Goal: Transaction & Acquisition: Book appointment/travel/reservation

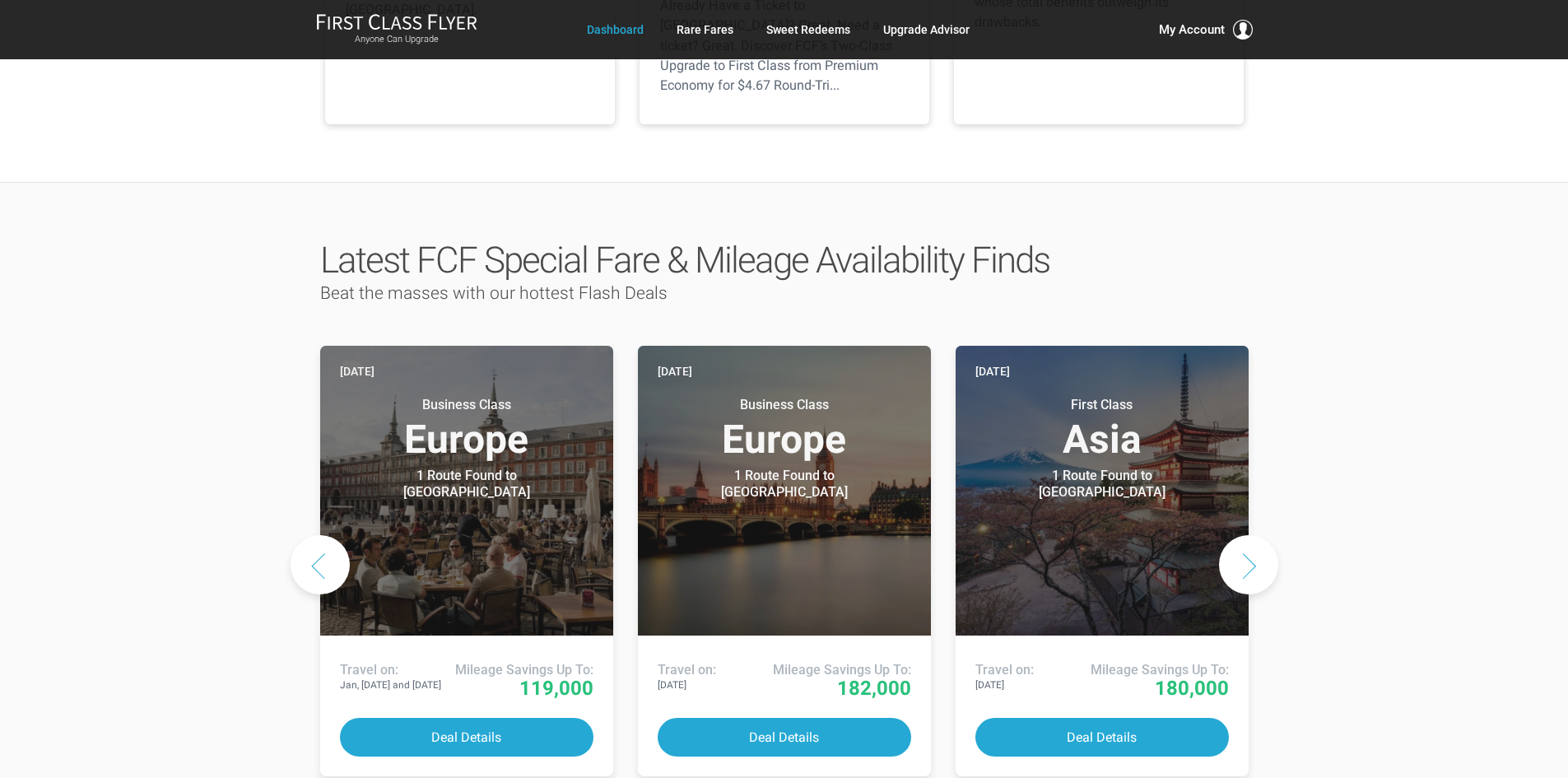
scroll to position [659, 0]
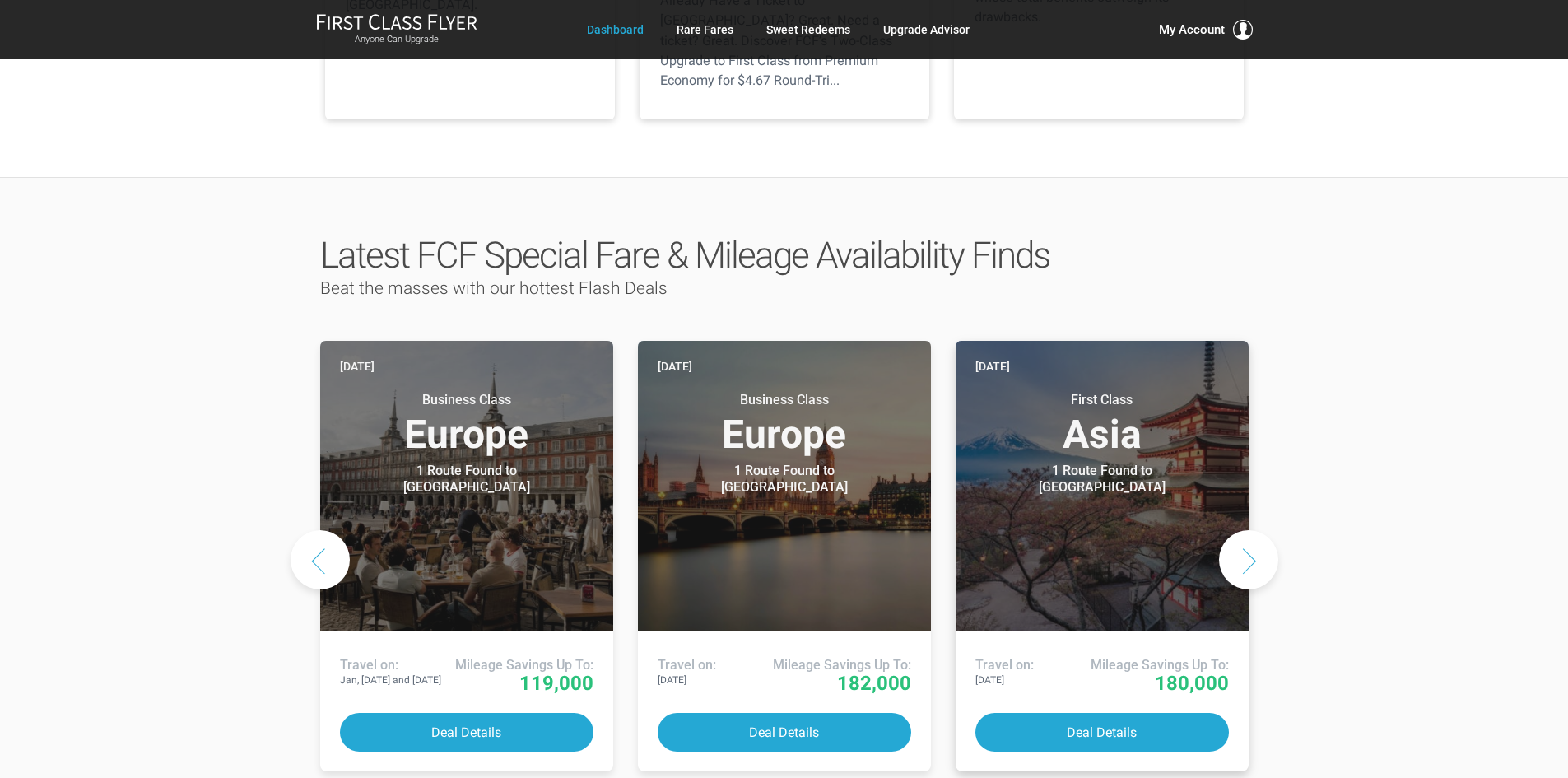
click at [1100, 448] on header "Today First Class Asia 1 Route Found to Tokyo Use These Miles / Points:" at bounding box center [1102, 485] width 293 height 290
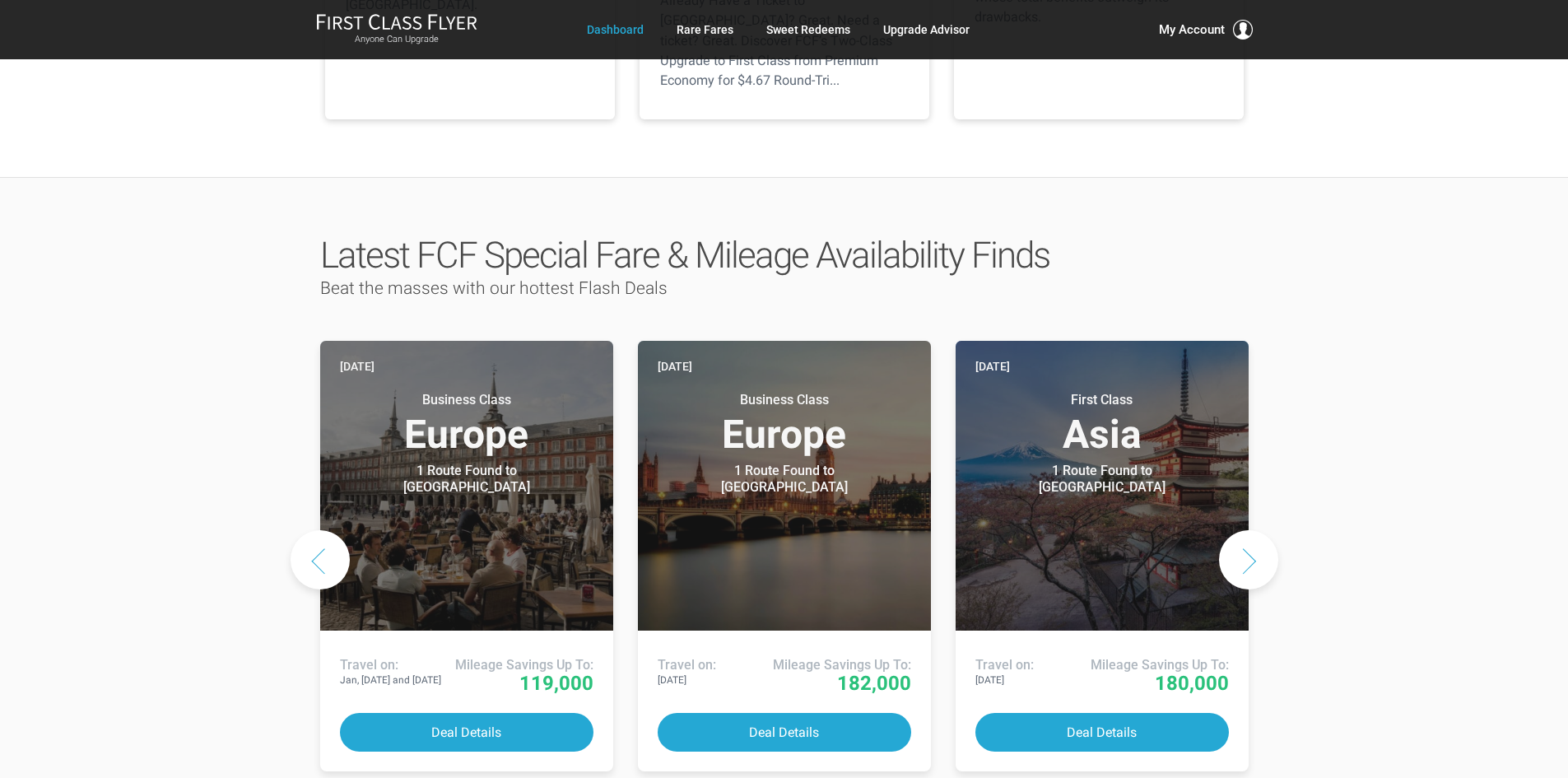
click at [1255, 530] on button "Next slide" at bounding box center [1248, 559] width 59 height 59
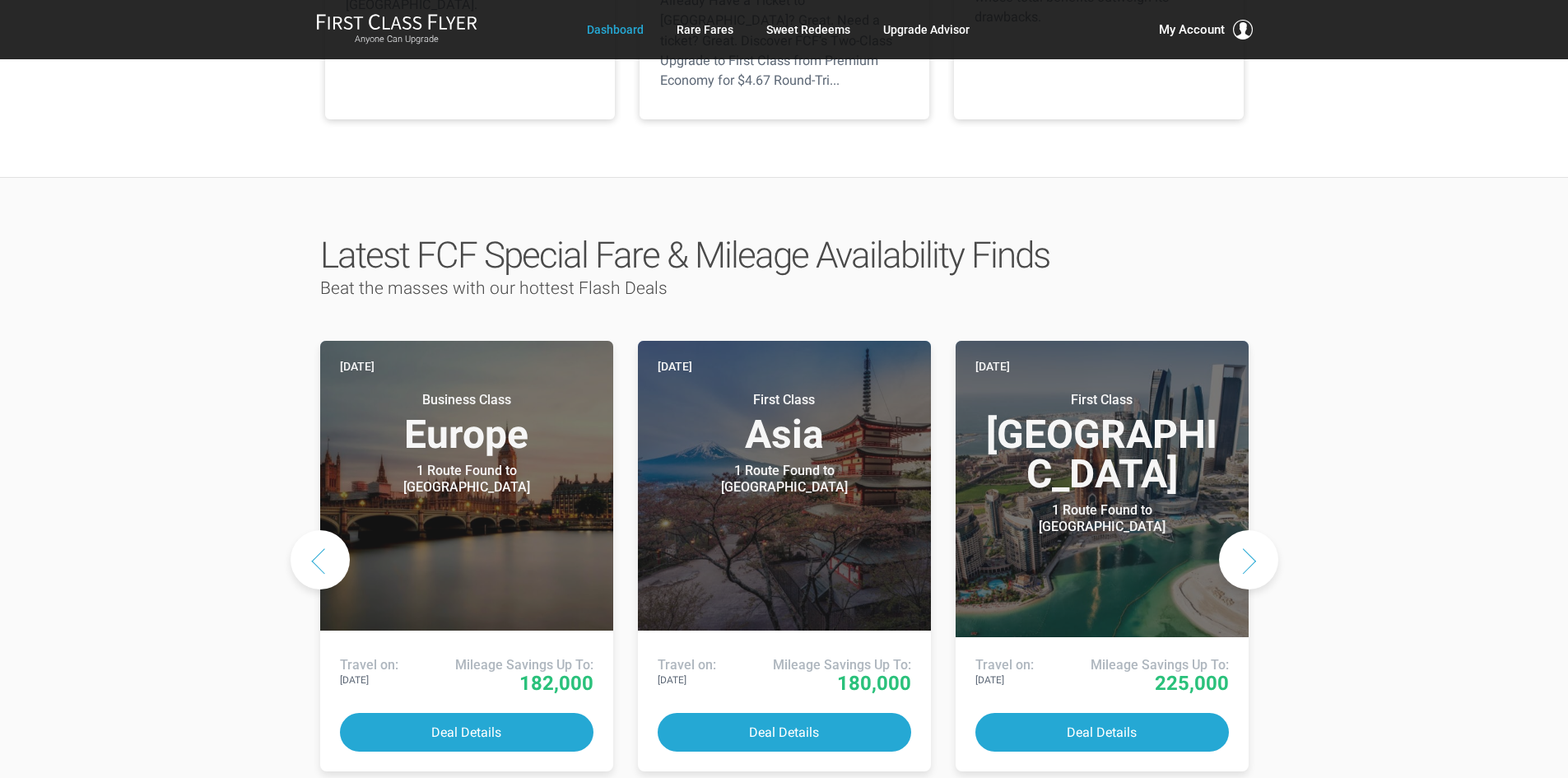
click at [1255, 530] on button "Next slide" at bounding box center [1248, 559] width 59 height 59
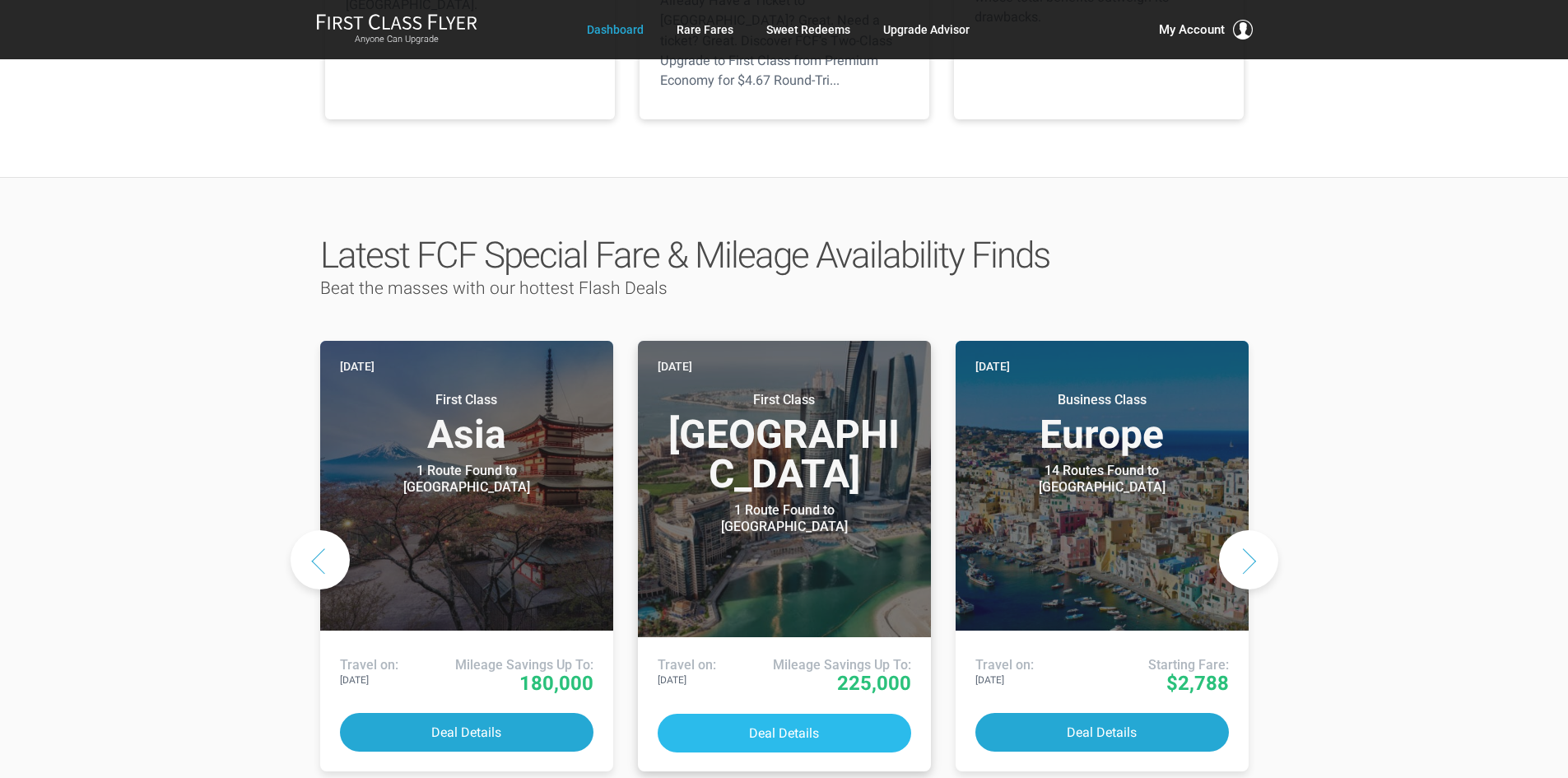
click at [824, 714] on button "Deal Details" at bounding box center [784, 733] width 253 height 39
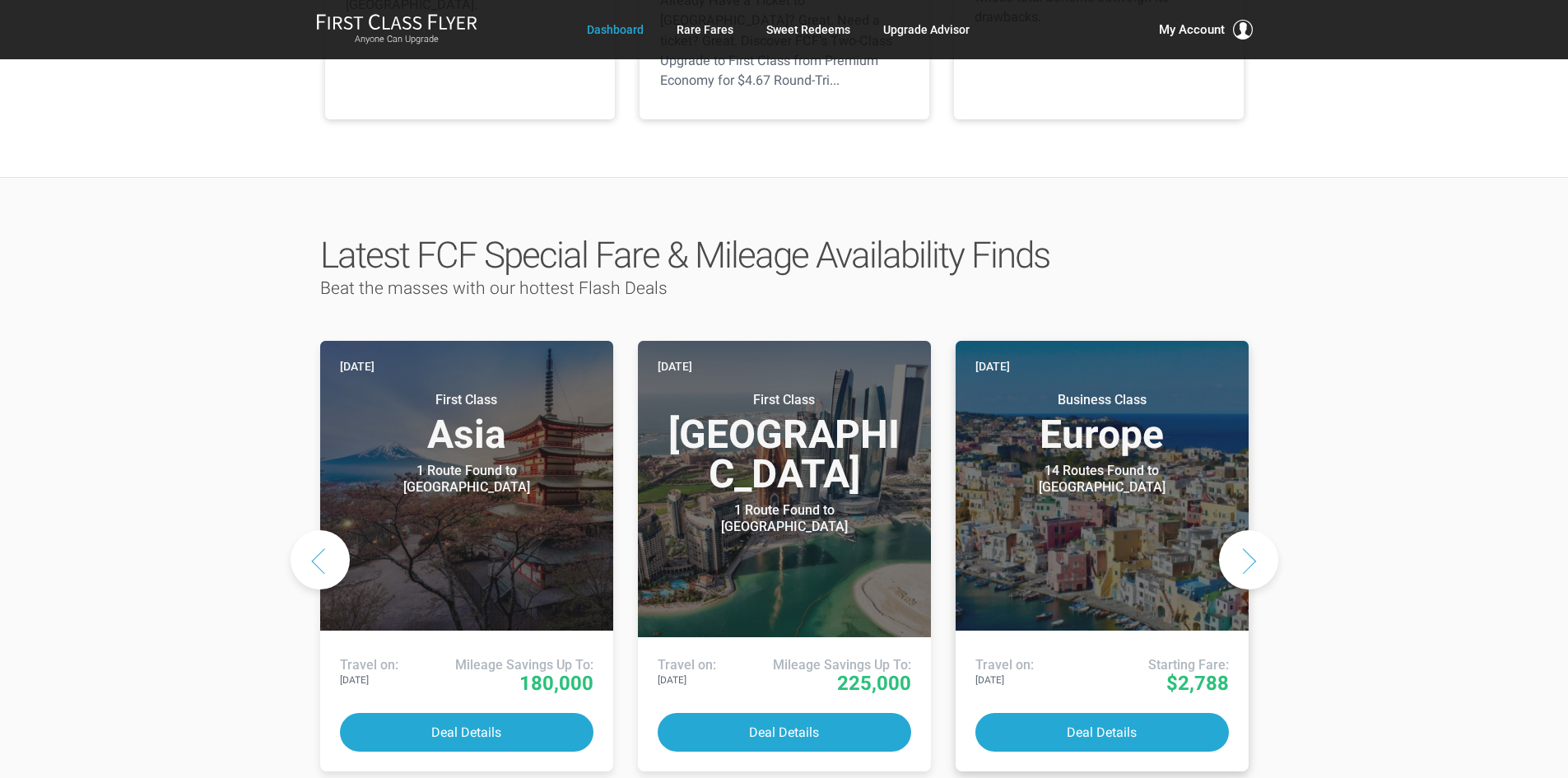
click at [1094, 463] on div "14 Routes Found to Naples" at bounding box center [1102, 479] width 206 height 33
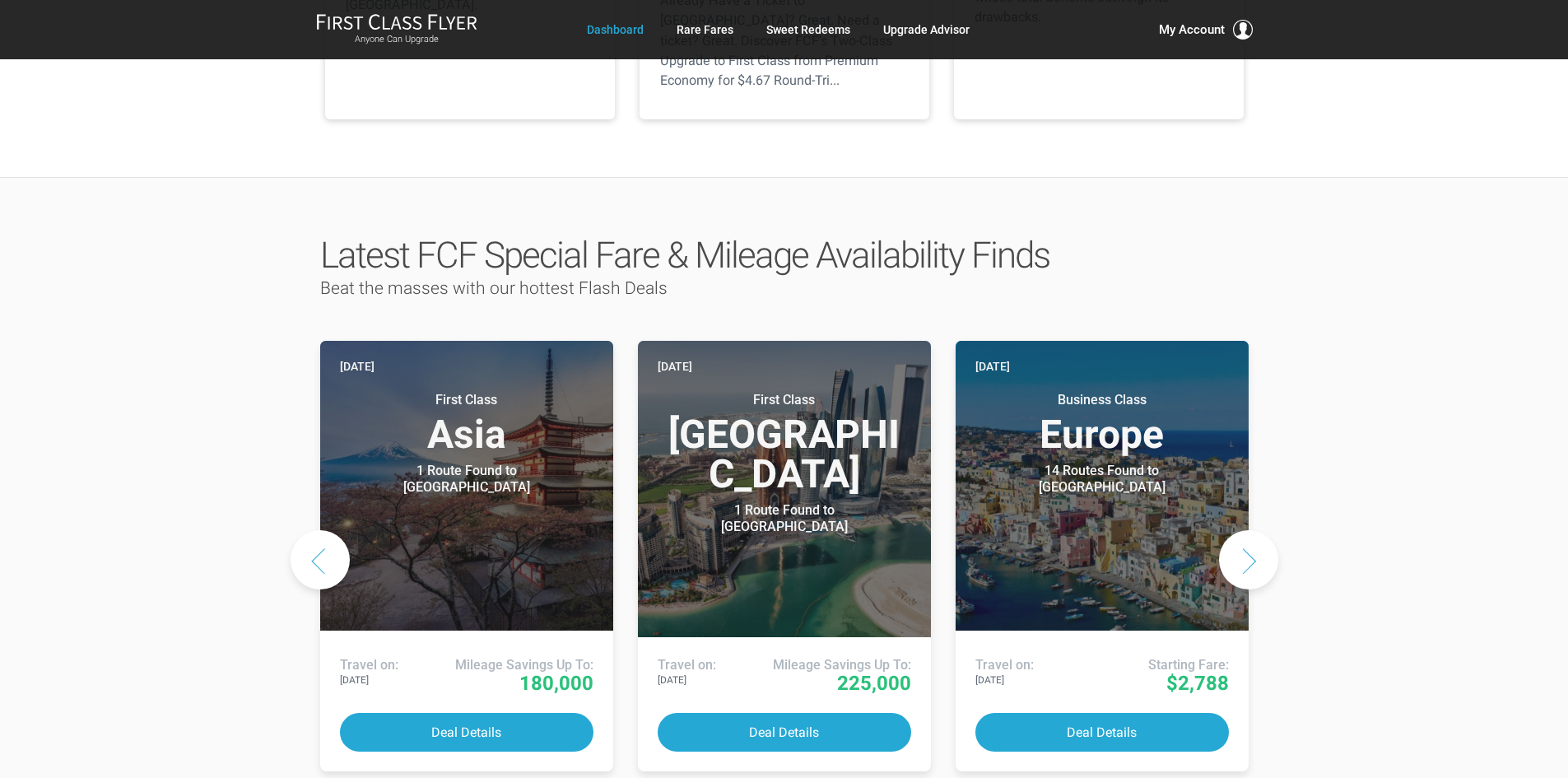
click at [1239, 530] on button "Next slide" at bounding box center [1248, 559] width 59 height 59
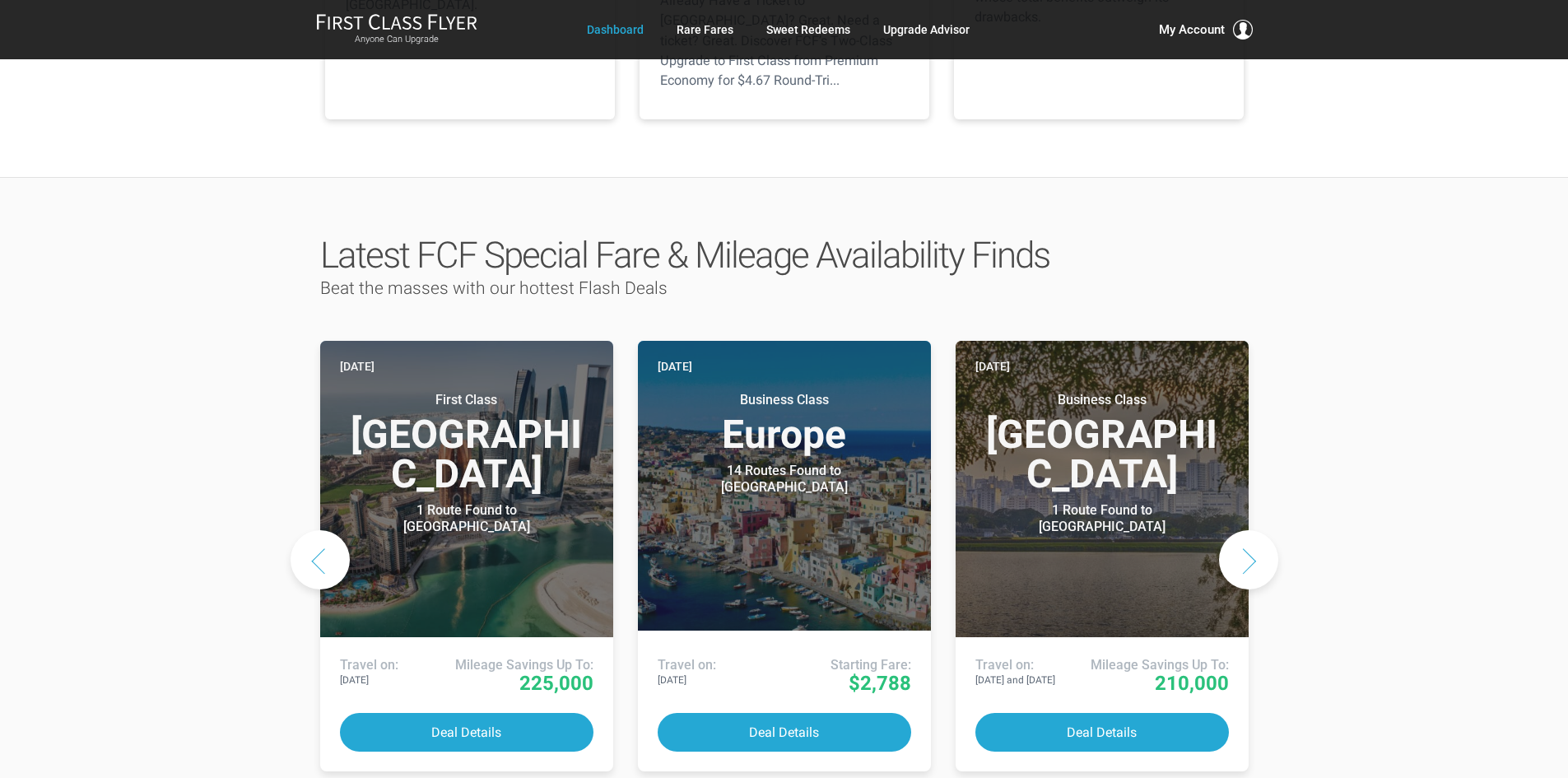
click at [1242, 530] on button "Next slide" at bounding box center [1248, 559] width 59 height 59
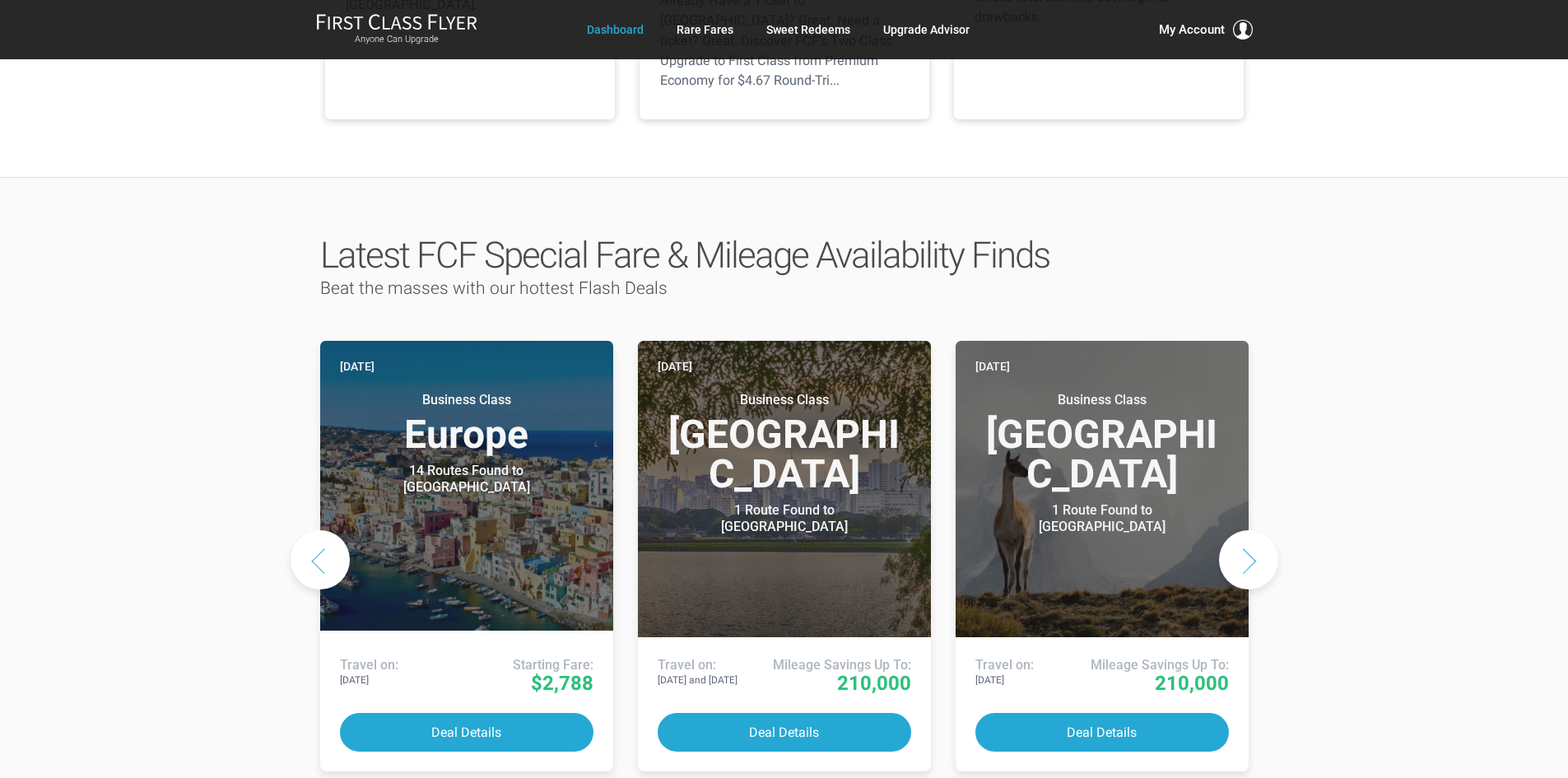
click at [1242, 530] on button "Next slide" at bounding box center [1248, 559] width 59 height 59
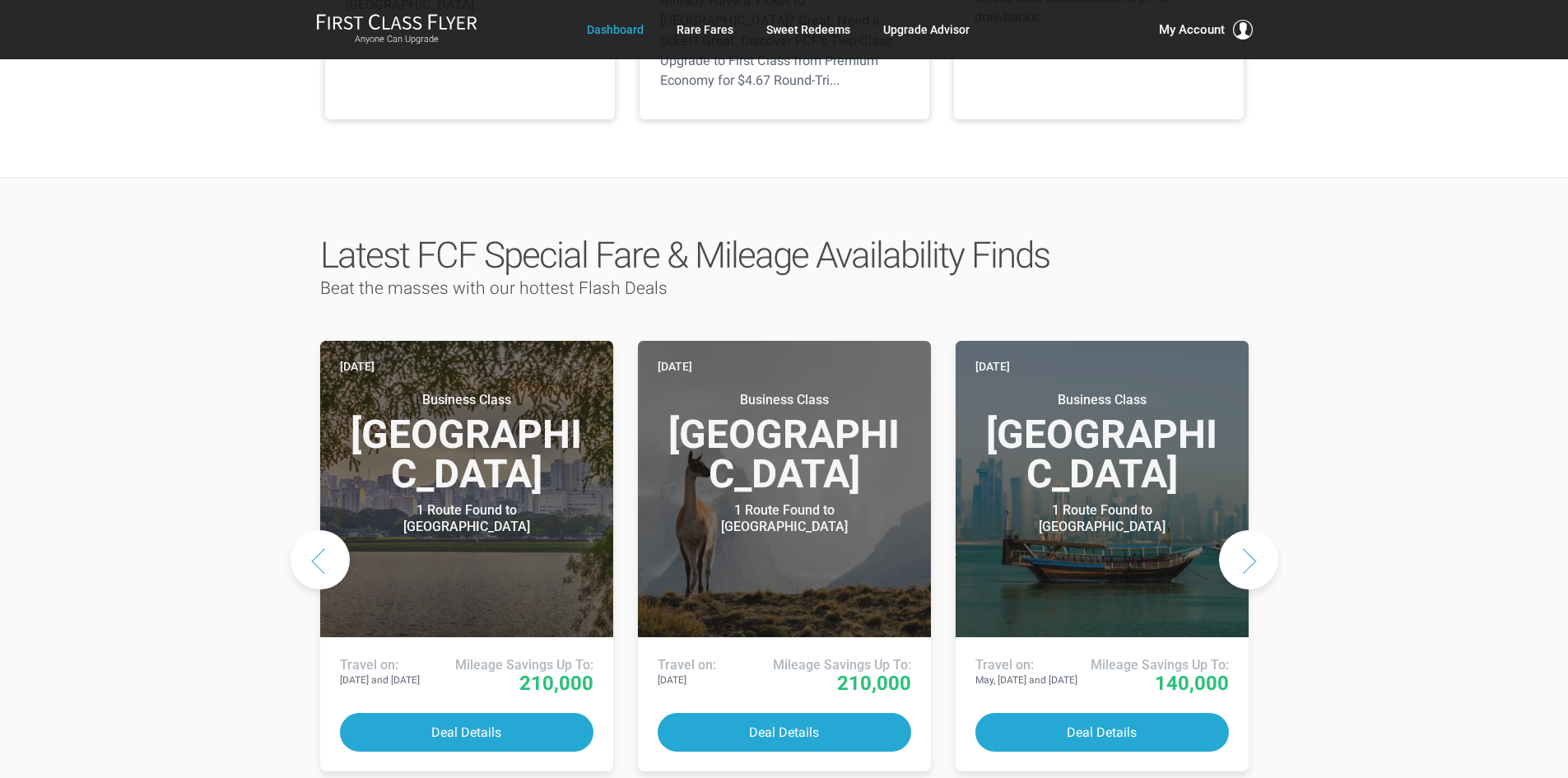
click at [1242, 530] on button "Next slide" at bounding box center [1248, 559] width 59 height 59
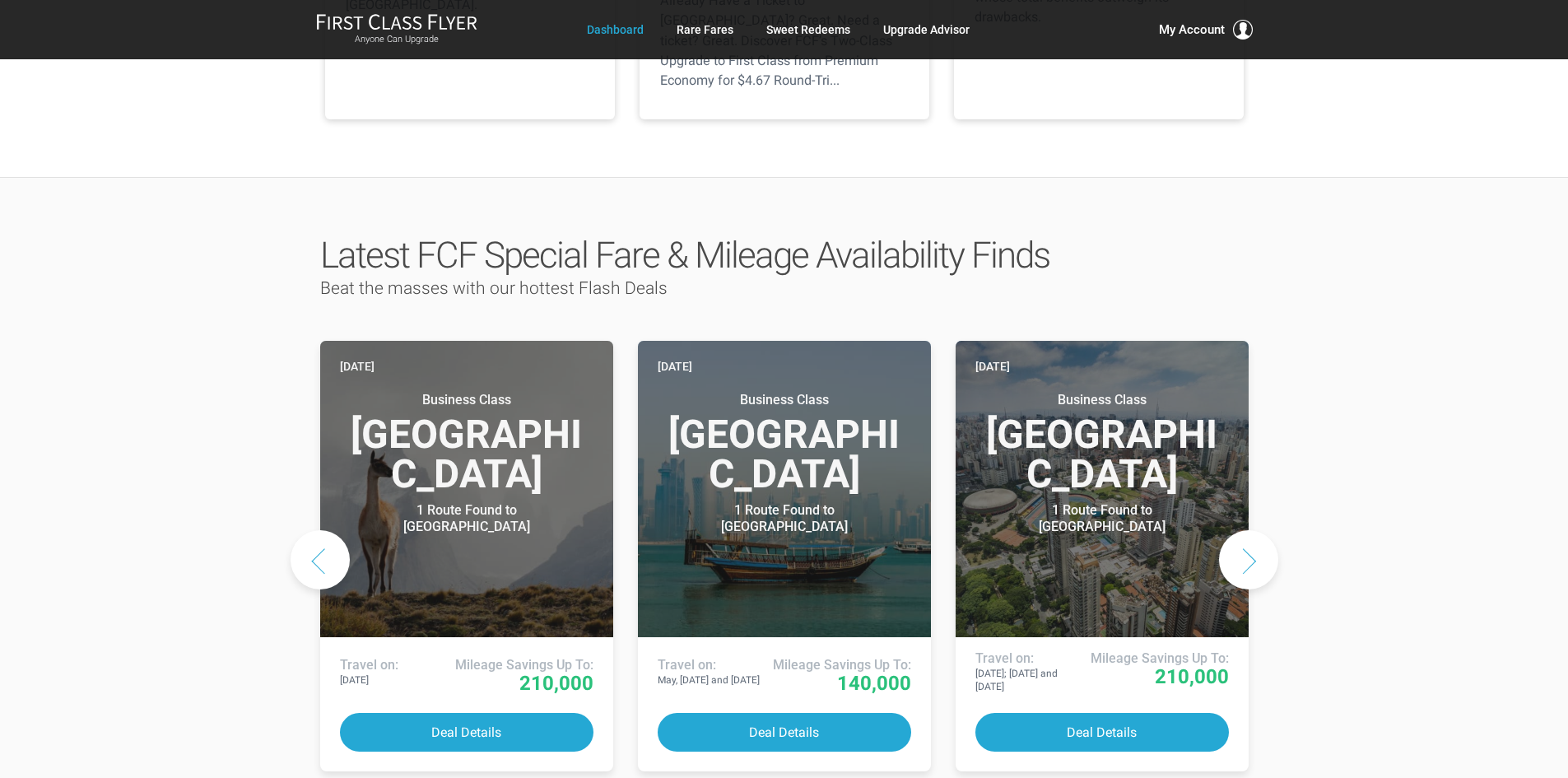
click at [1242, 530] on button "Next slide" at bounding box center [1248, 559] width 59 height 59
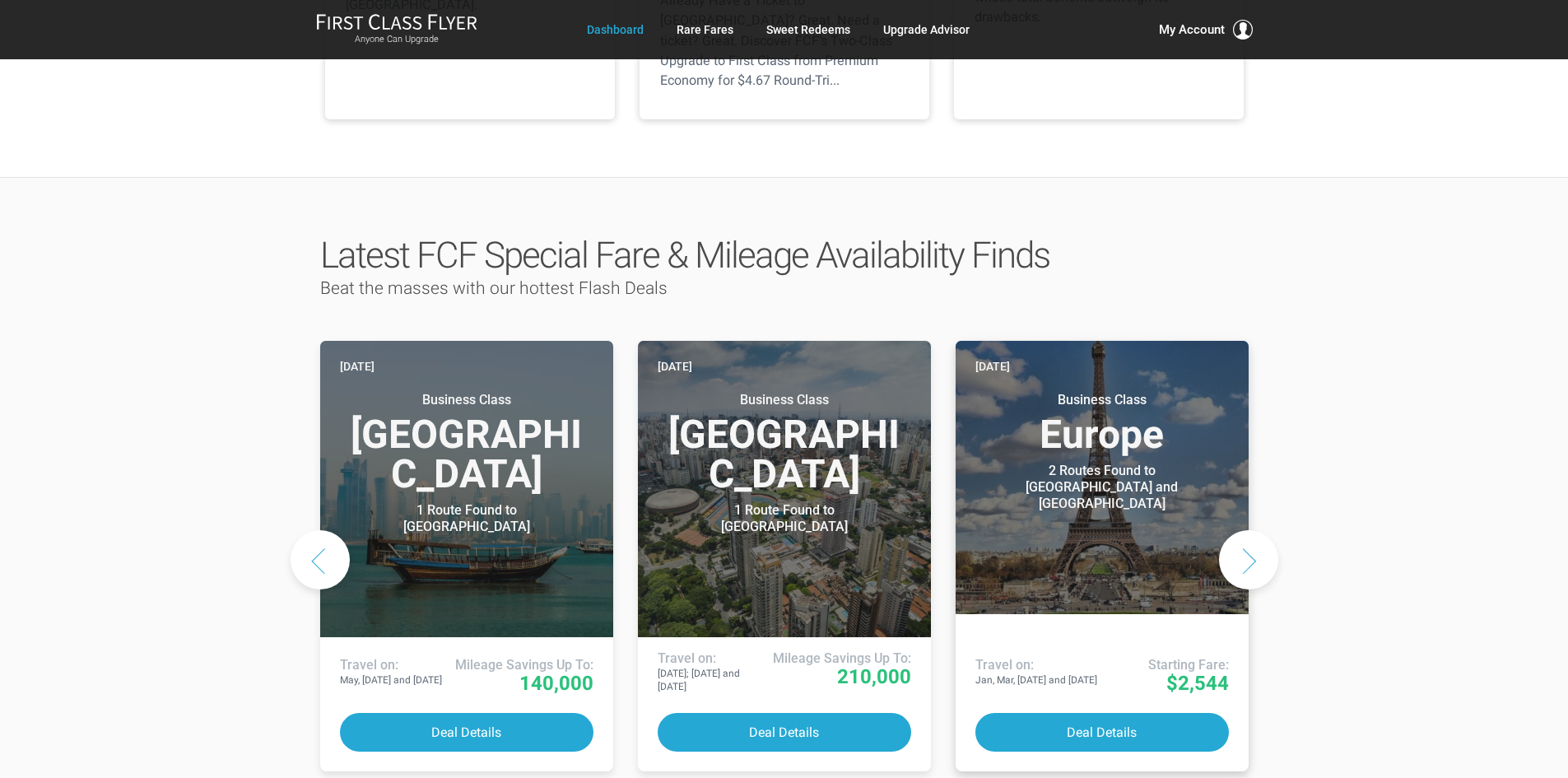
click at [1088, 463] on div "2 Routes Found to Paris and Milan" at bounding box center [1102, 487] width 206 height 50
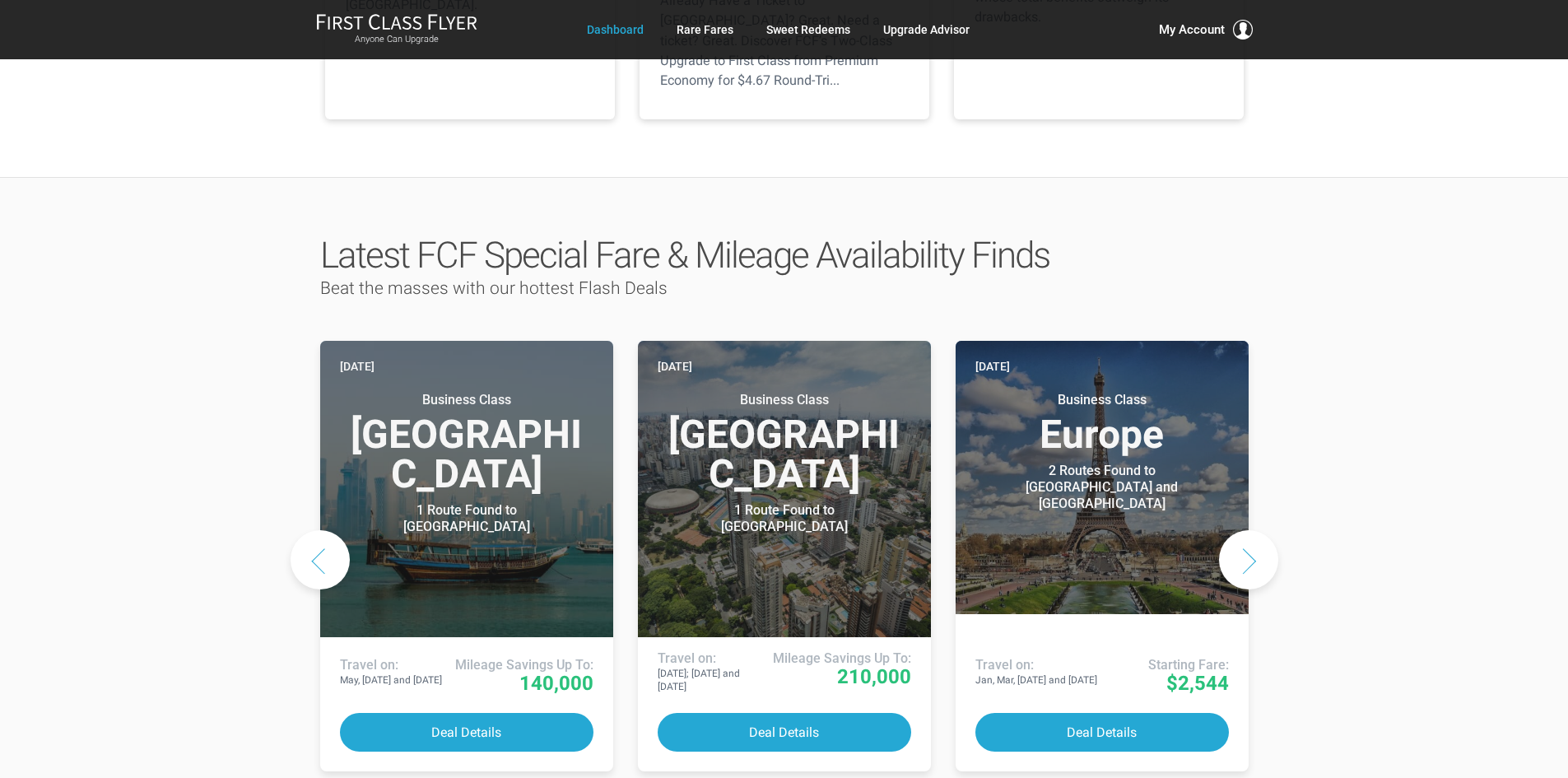
click at [1244, 530] on button "Next slide" at bounding box center [1248, 559] width 59 height 59
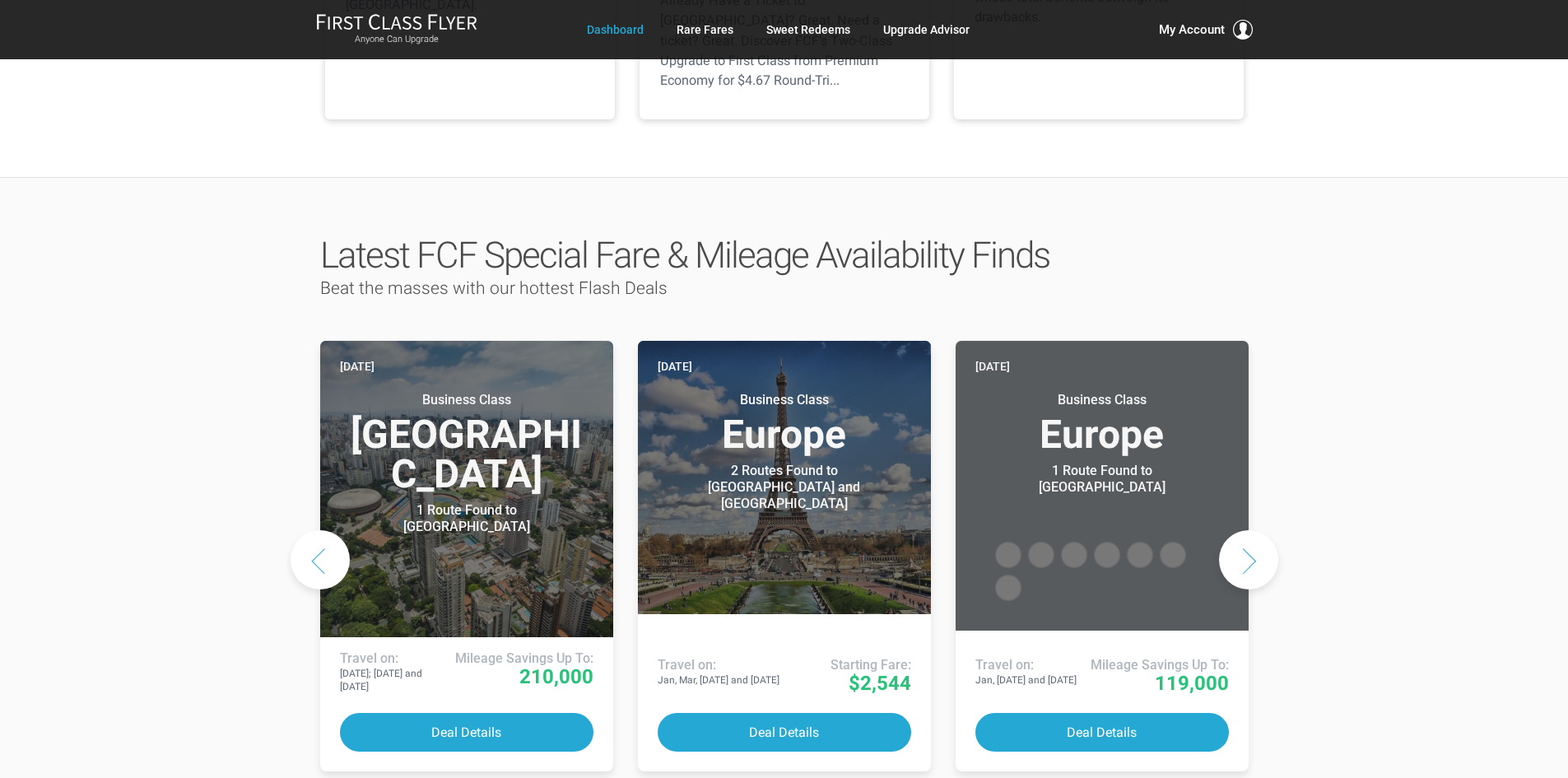
click at [1244, 530] on button "Next slide" at bounding box center [1248, 559] width 59 height 59
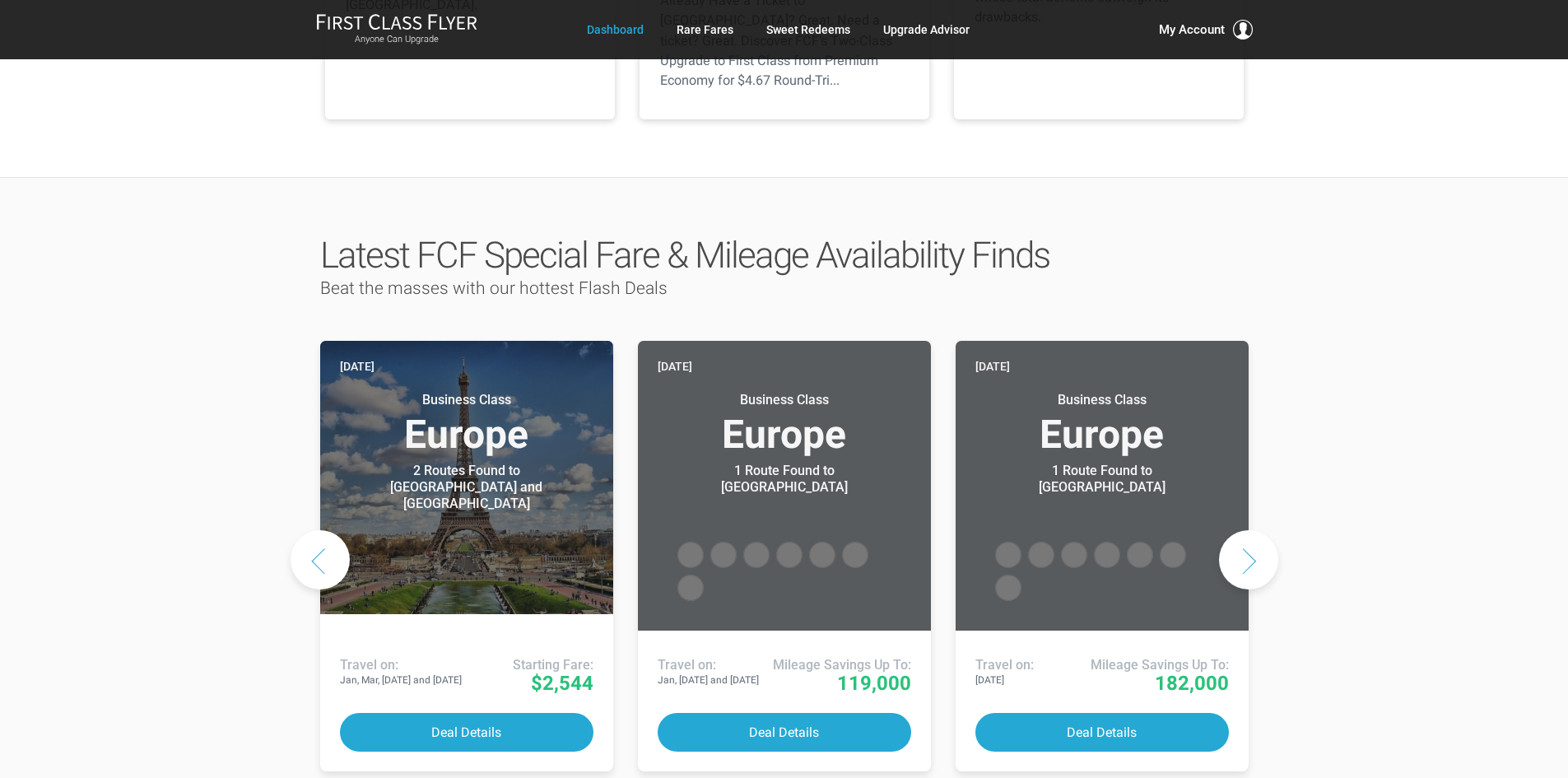
click at [1244, 530] on button "Next slide" at bounding box center [1248, 559] width 59 height 59
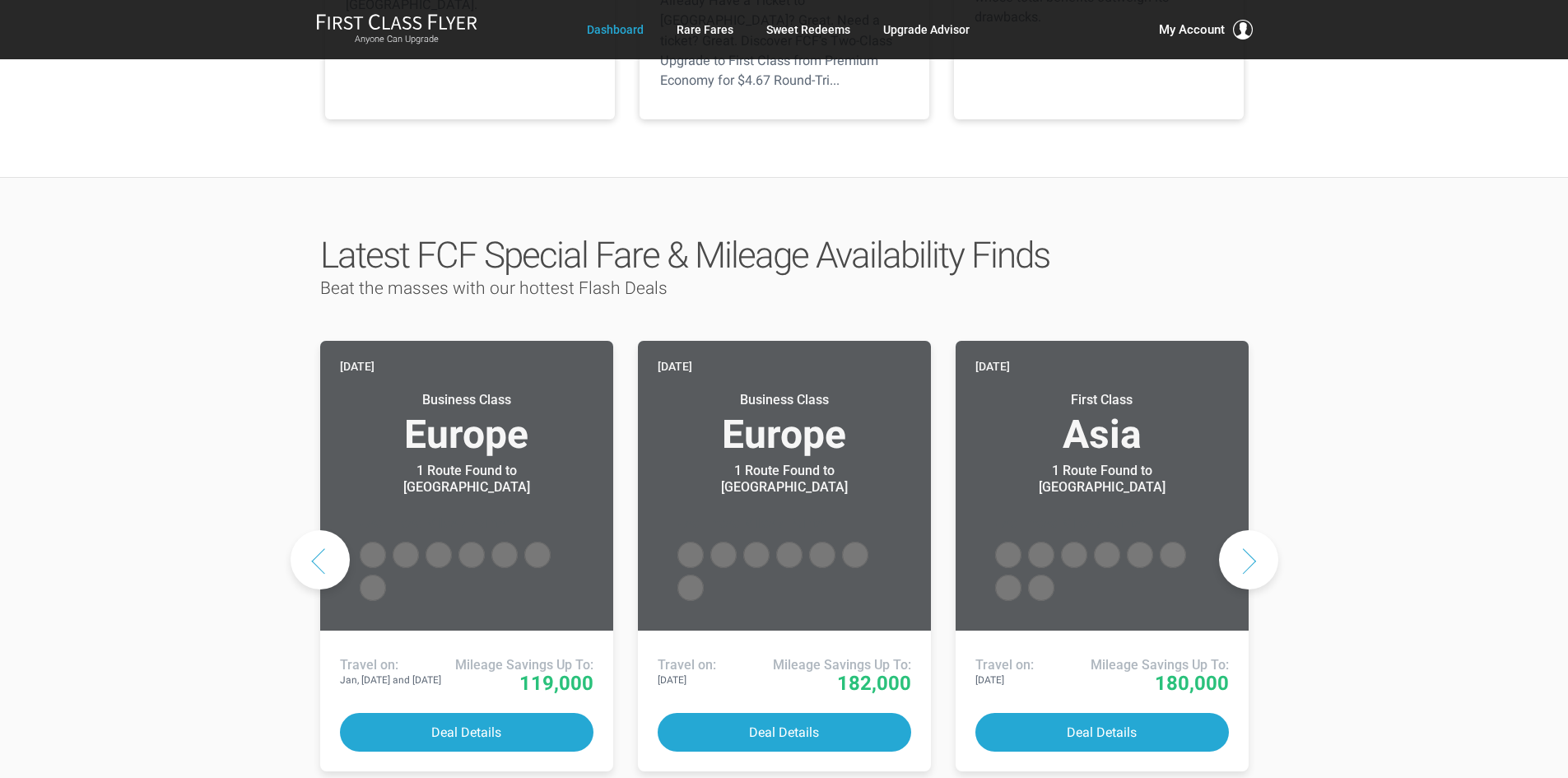
click at [1244, 530] on button "Next slide" at bounding box center [1248, 559] width 59 height 59
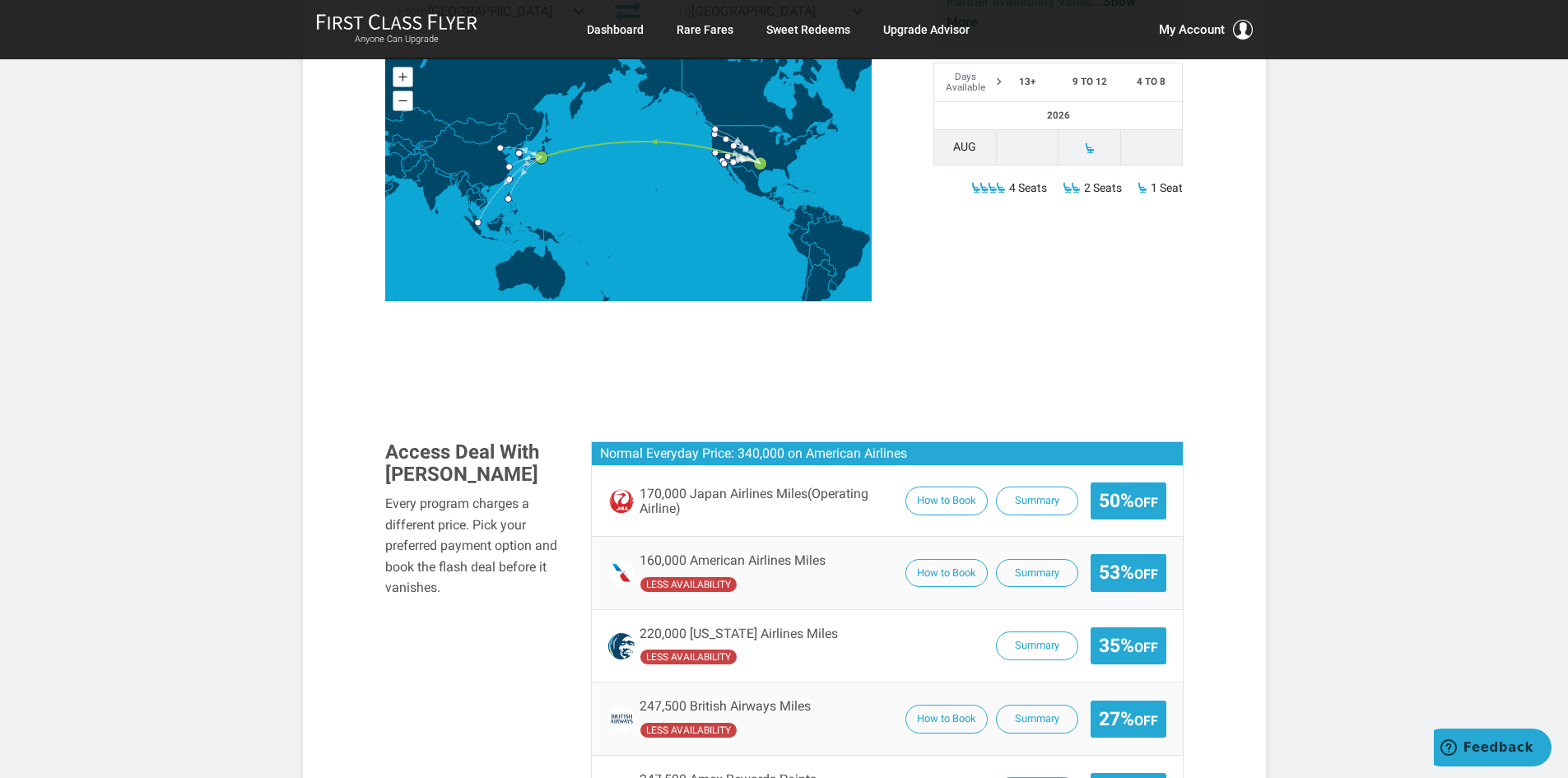
scroll to position [741, 0]
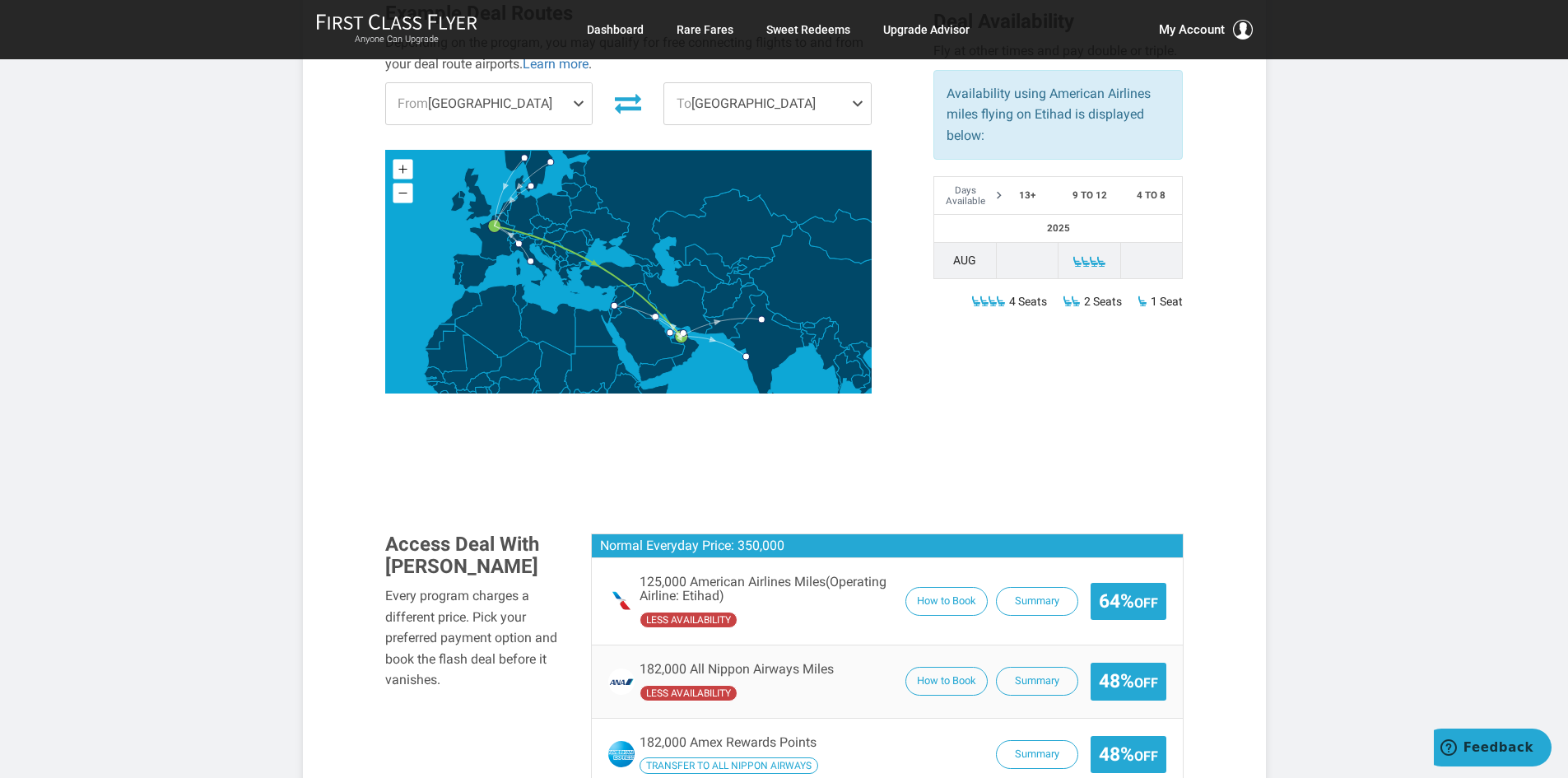
scroll to position [659, 0]
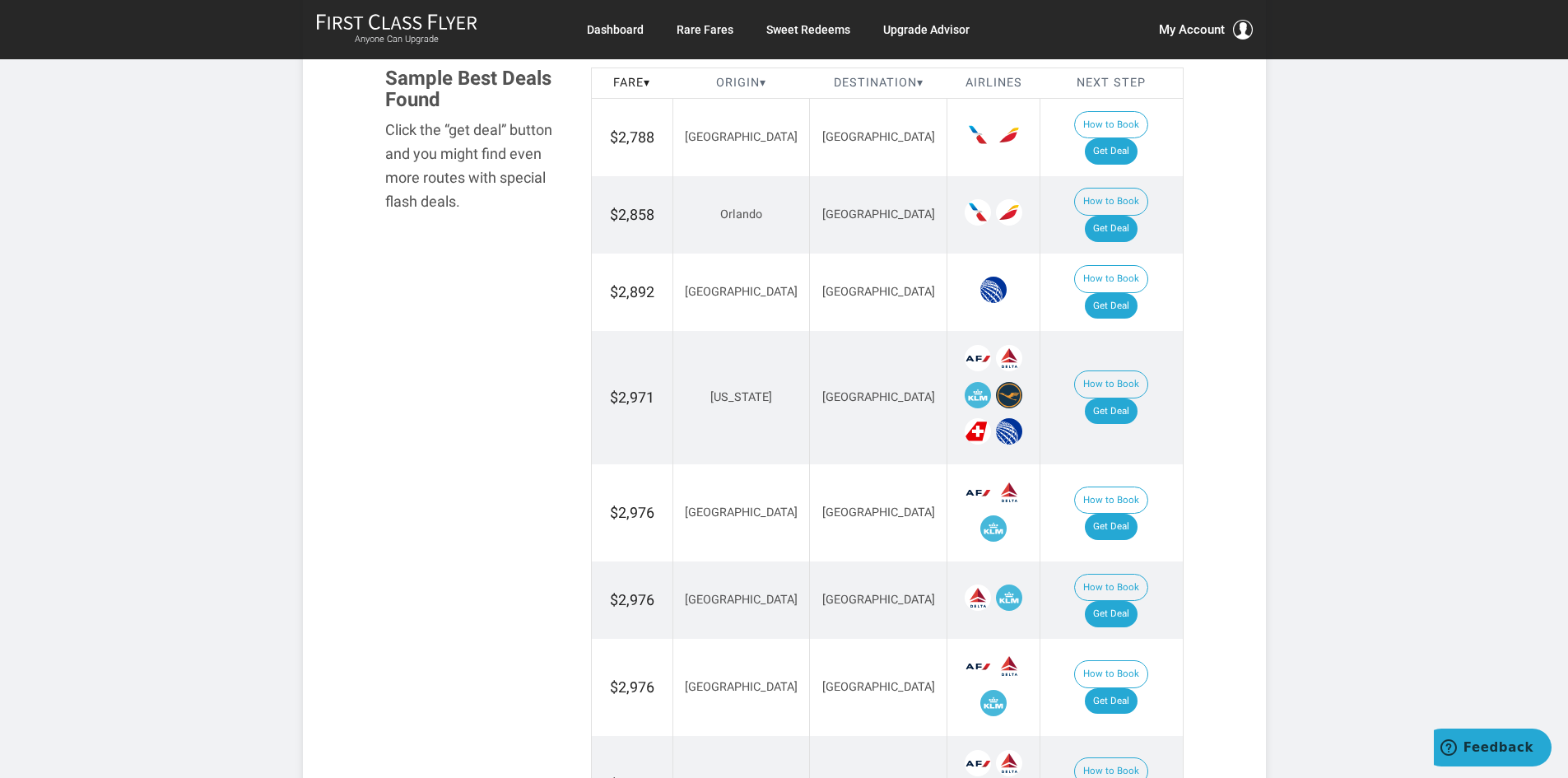
scroll to position [987, 0]
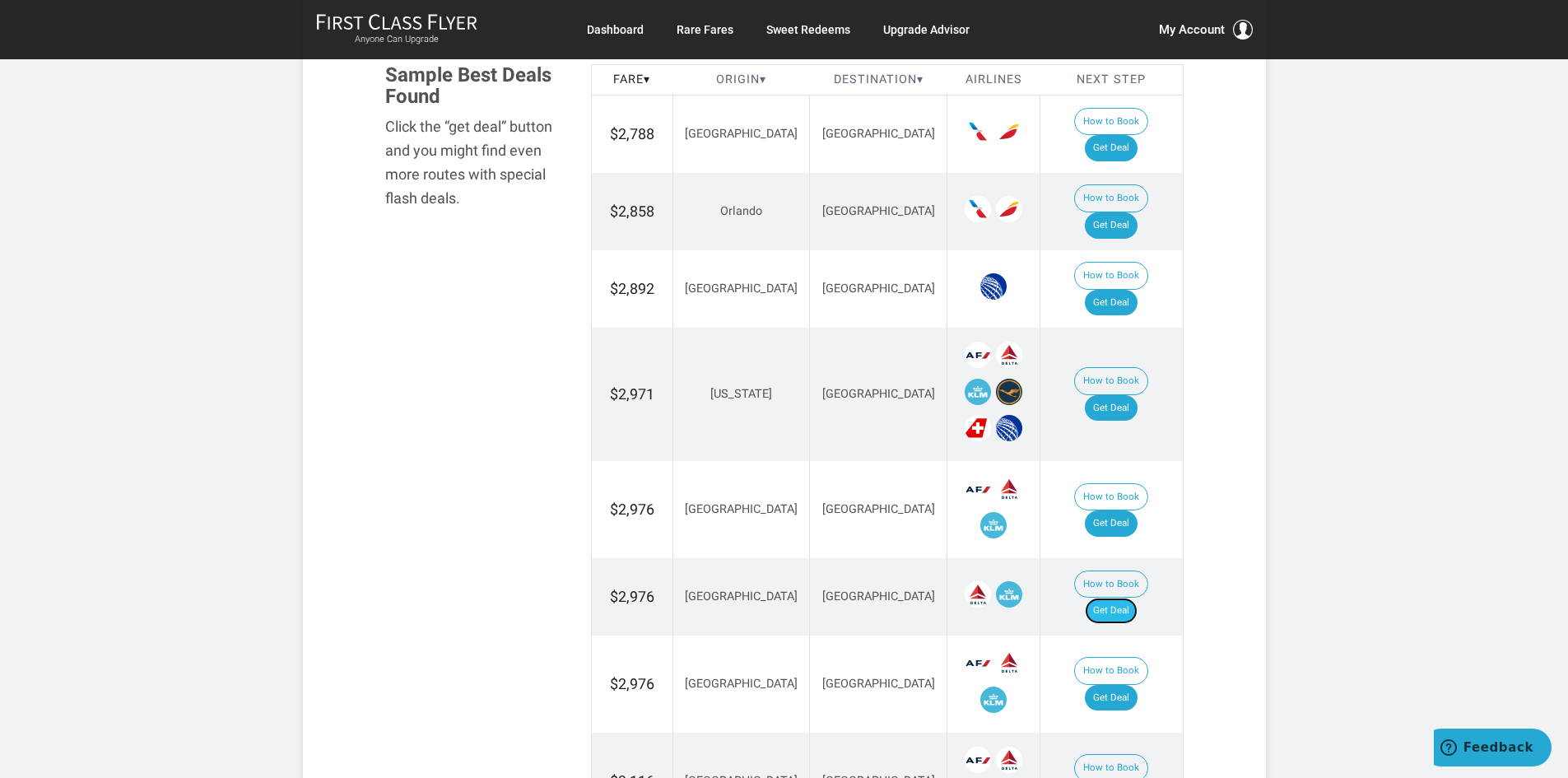
click at [1128, 598] on link "Get Deal" at bounding box center [1111, 611] width 53 height 26
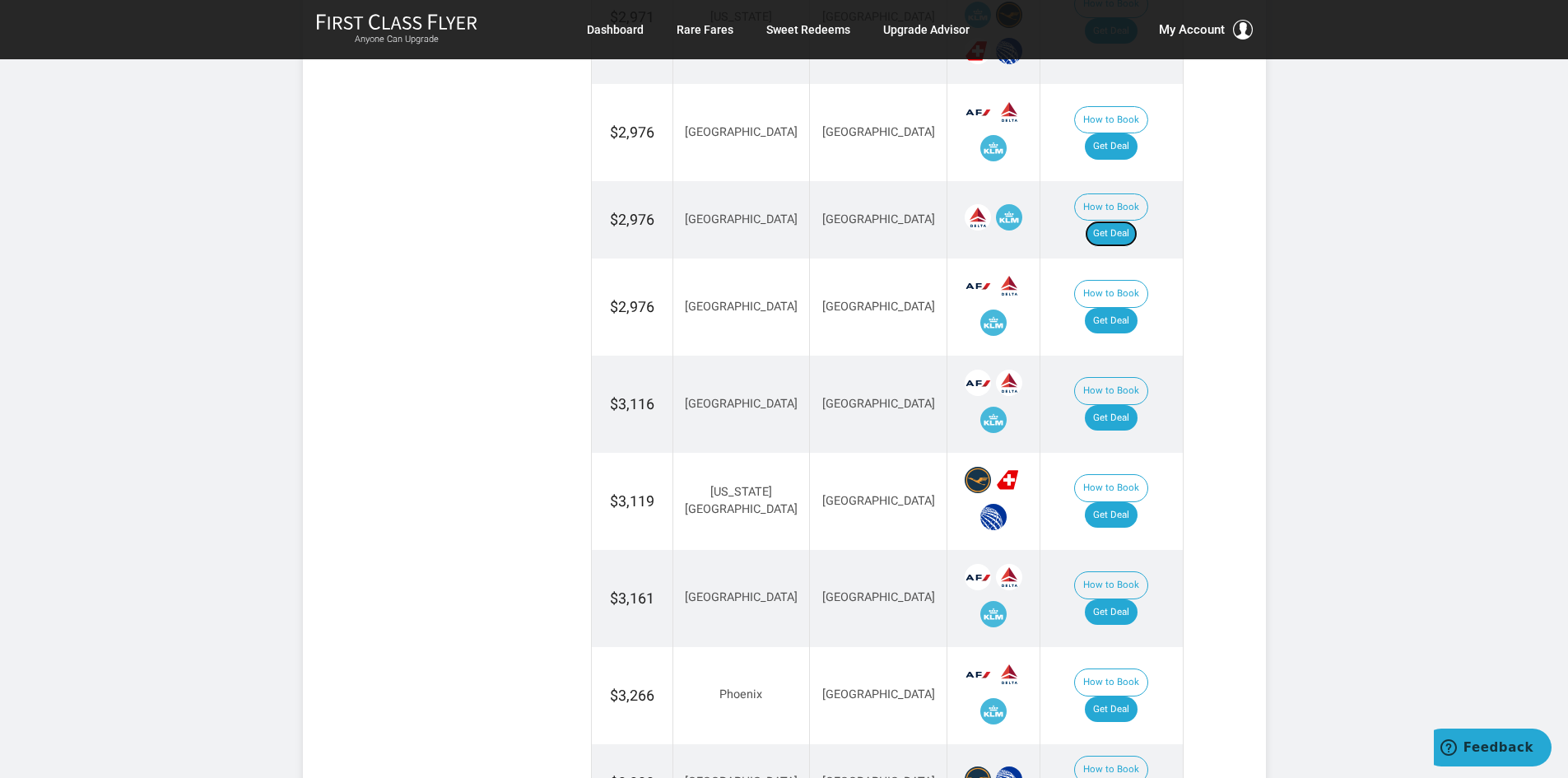
scroll to position [1564, 0]
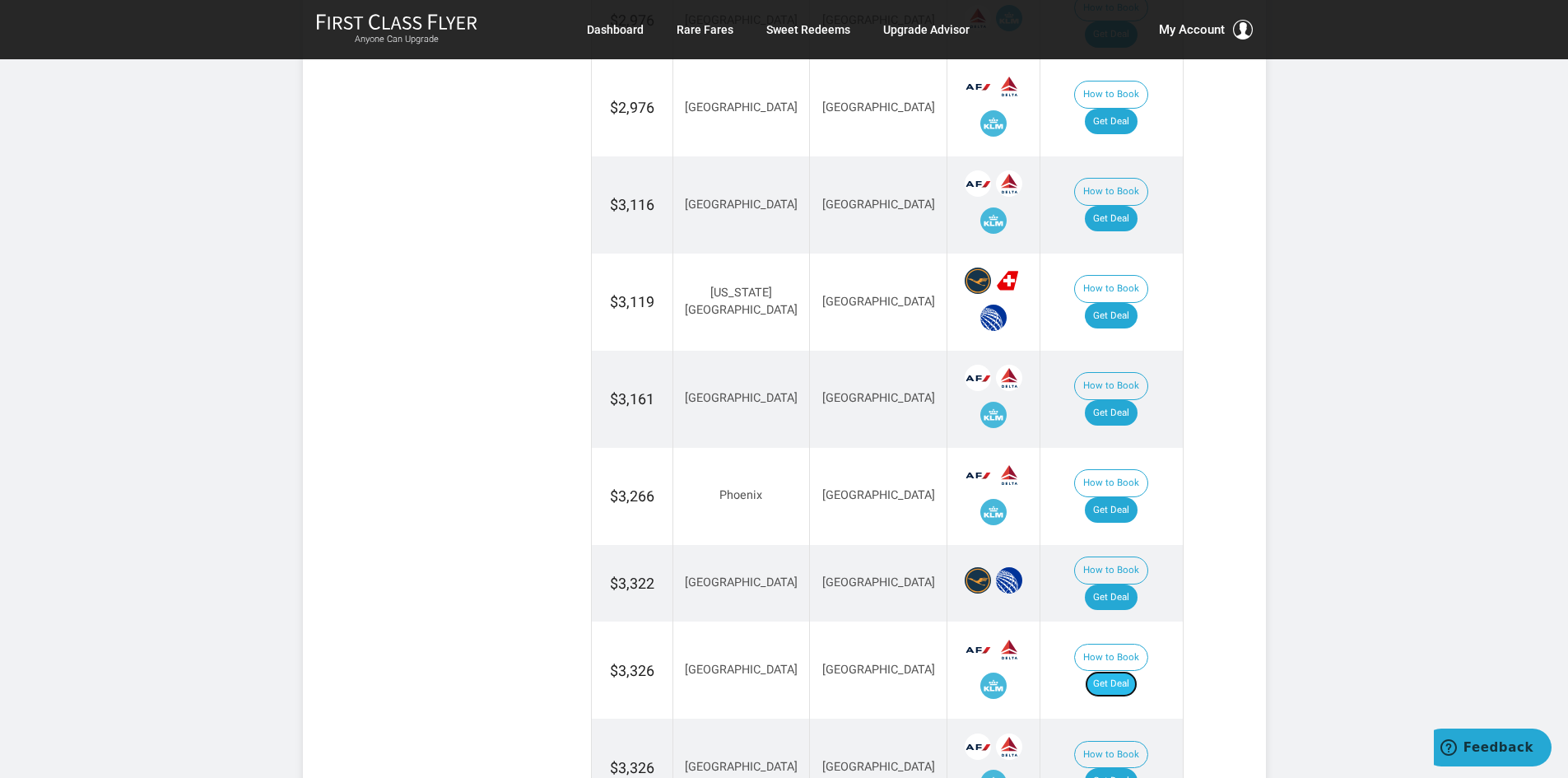
click at [1131, 671] on link "Get Deal" at bounding box center [1111, 684] width 53 height 26
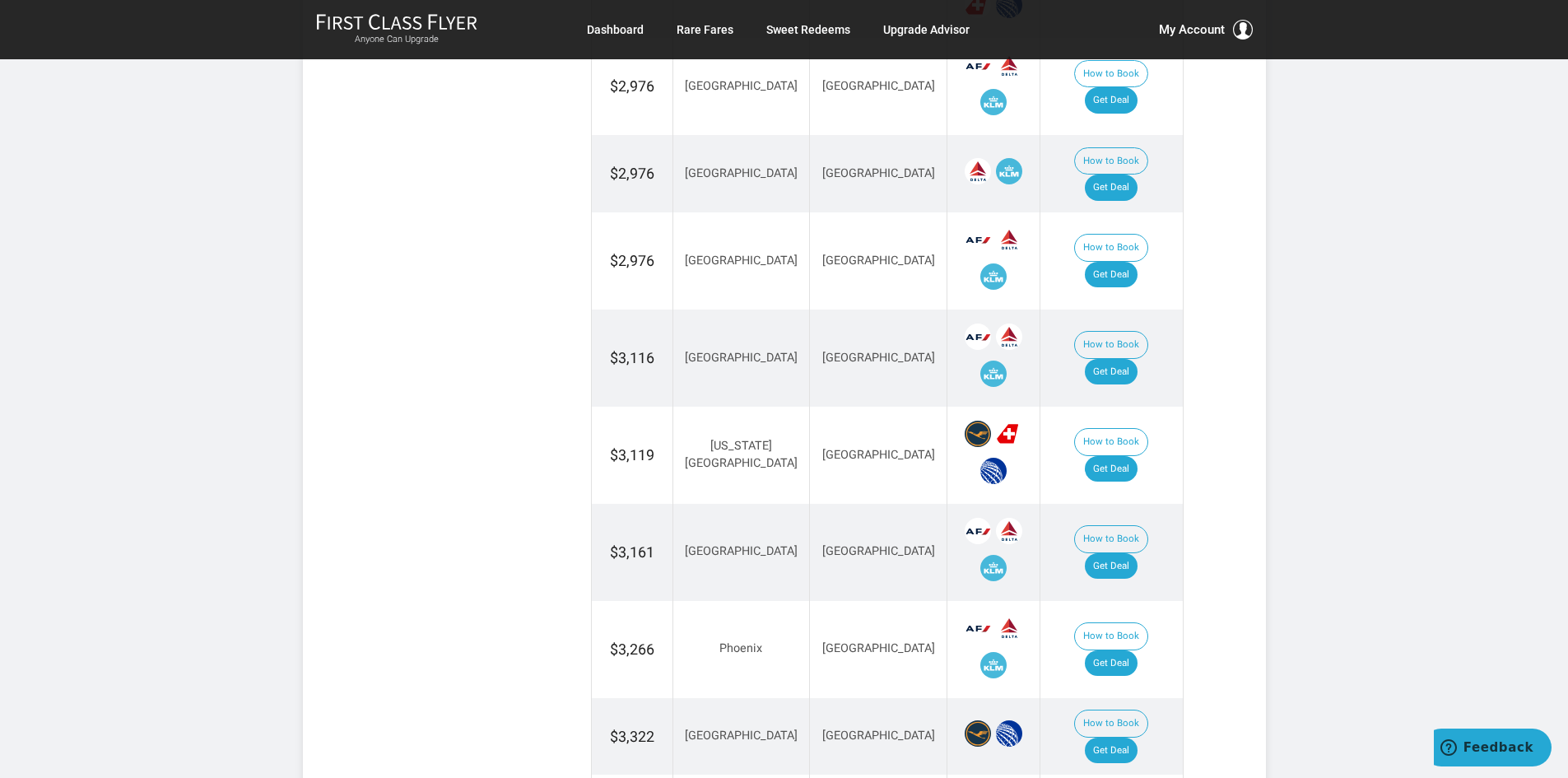
scroll to position [1400, 0]
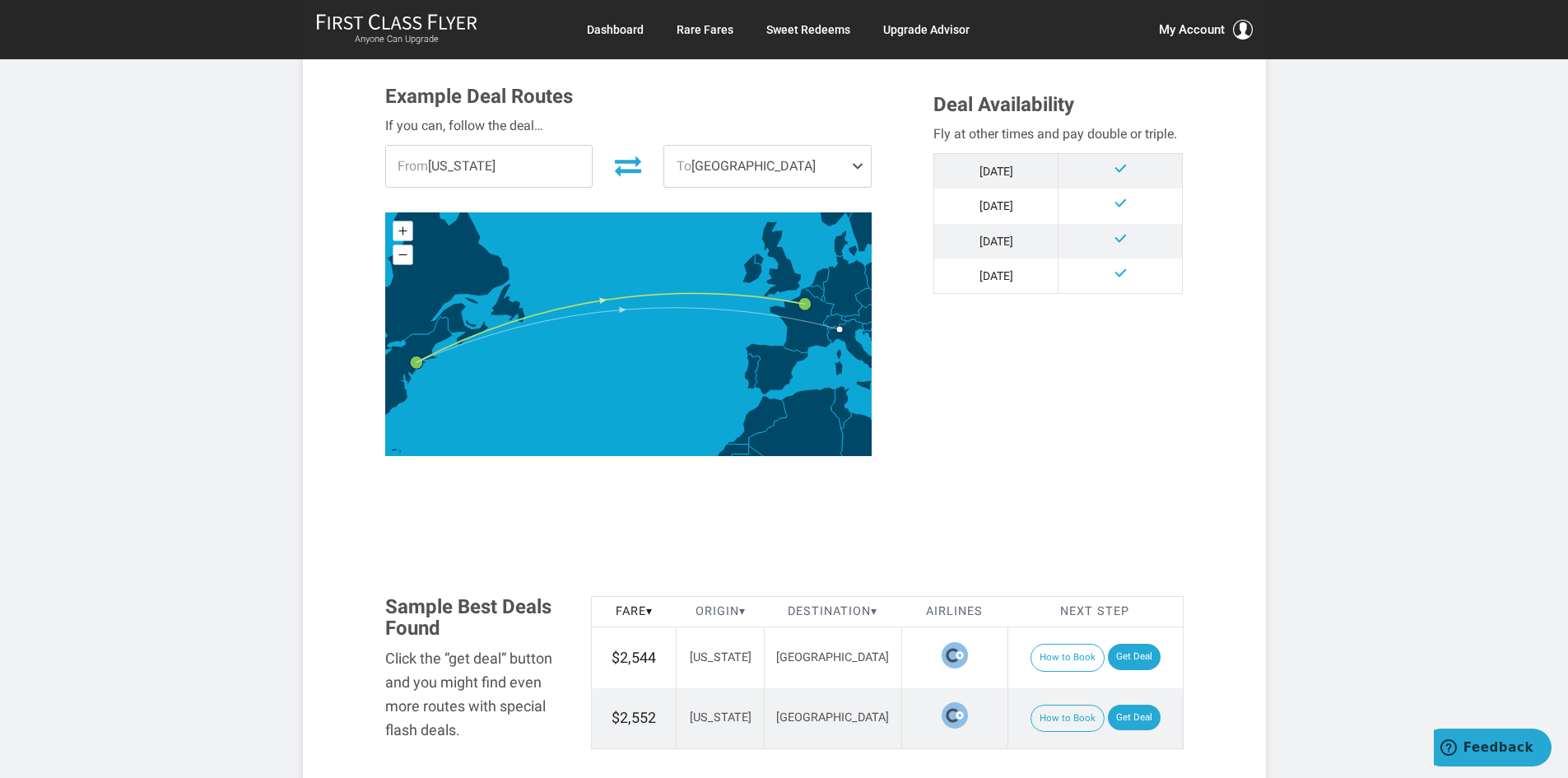
scroll to position [576, 0]
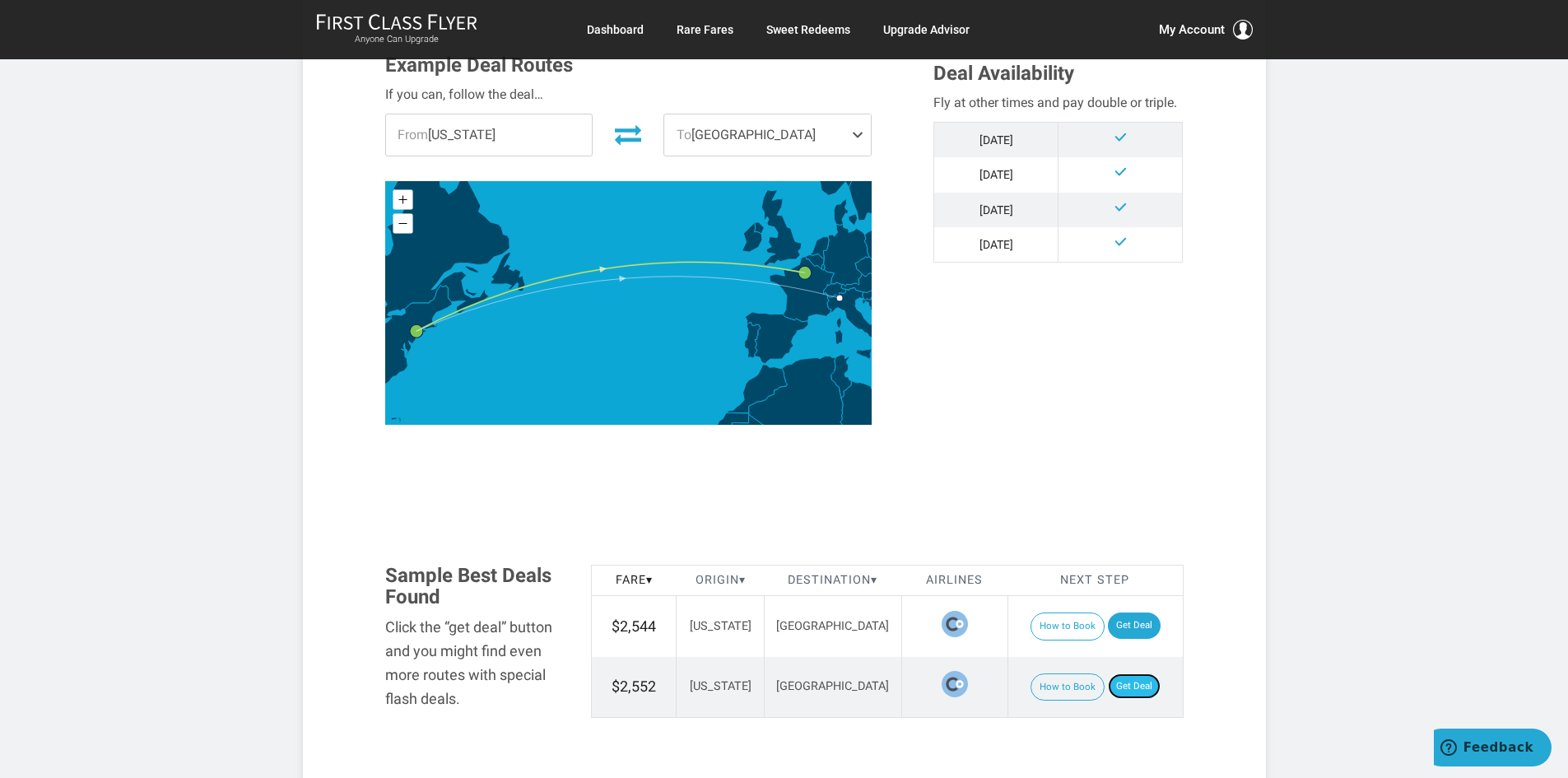
click at [1122, 674] on link "Get Deal" at bounding box center [1134, 686] width 53 height 26
